Goal: Information Seeking & Learning: Learn about a topic

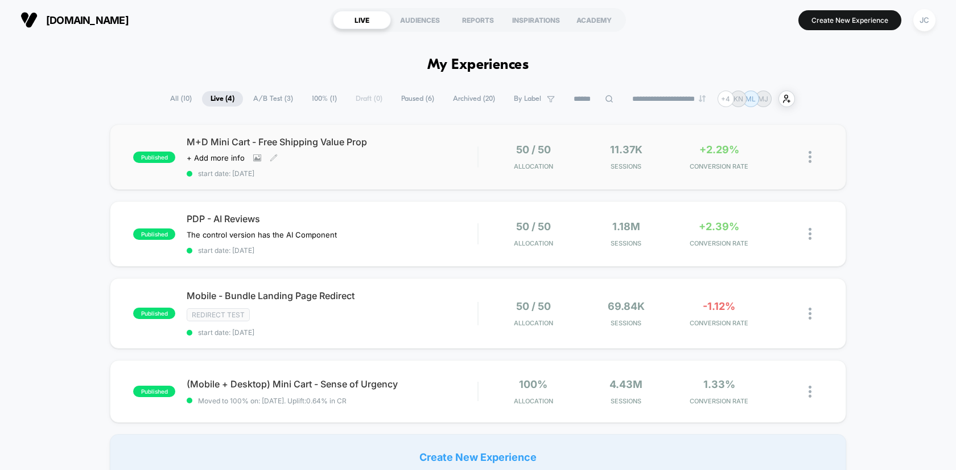
click at [430, 154] on div "M+D Mini Cart - Free Shipping Value Prop Click to view images Click to edit exp…" at bounding box center [332, 157] width 291 height 42
click at [468, 239] on div "PDP - AI Reviews The control version has the AI Component Click to edit experie…" at bounding box center [332, 234] width 291 height 42
click at [429, 217] on span "PDP - AI Reviews" at bounding box center [332, 218] width 291 height 11
